Goal: Navigation & Orientation: Find specific page/section

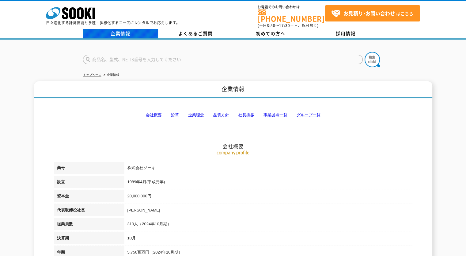
click at [115, 33] on link "企業情報" at bounding box center [120, 33] width 75 height 9
click at [90, 73] on link "トップページ" at bounding box center [92, 74] width 18 height 3
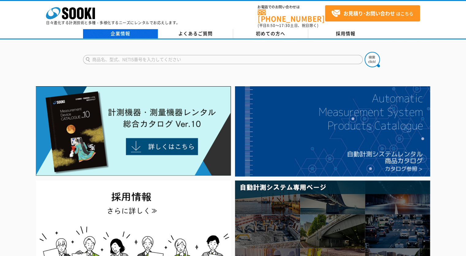
click at [119, 31] on link "企業情報" at bounding box center [120, 33] width 75 height 9
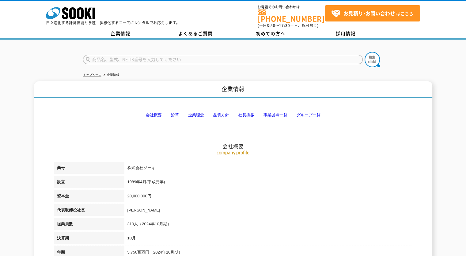
click at [302, 113] on link "グループ一覧" at bounding box center [309, 115] width 24 height 5
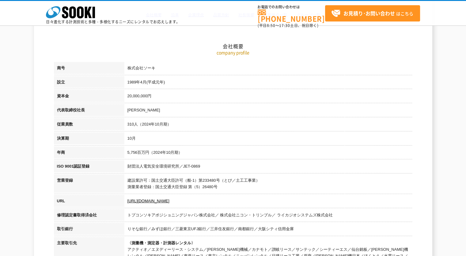
scroll to position [72, 0]
